Goal: Task Accomplishment & Management: Use online tool/utility

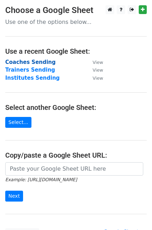
click at [26, 63] on strong "Coaches Sending" at bounding box center [30, 62] width 50 height 6
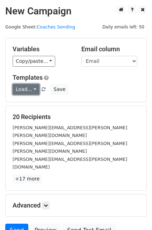
click at [34, 89] on link "Load..." at bounding box center [26, 89] width 27 height 11
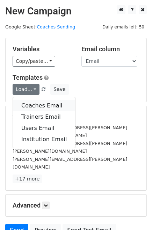
click at [37, 102] on link "Coaches Email" at bounding box center [44, 105] width 62 height 11
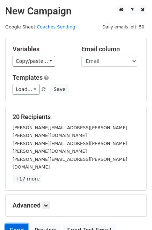
click at [12, 223] on link "Send" at bounding box center [16, 229] width 23 height 13
